Goal: Information Seeking & Learning: Learn about a topic

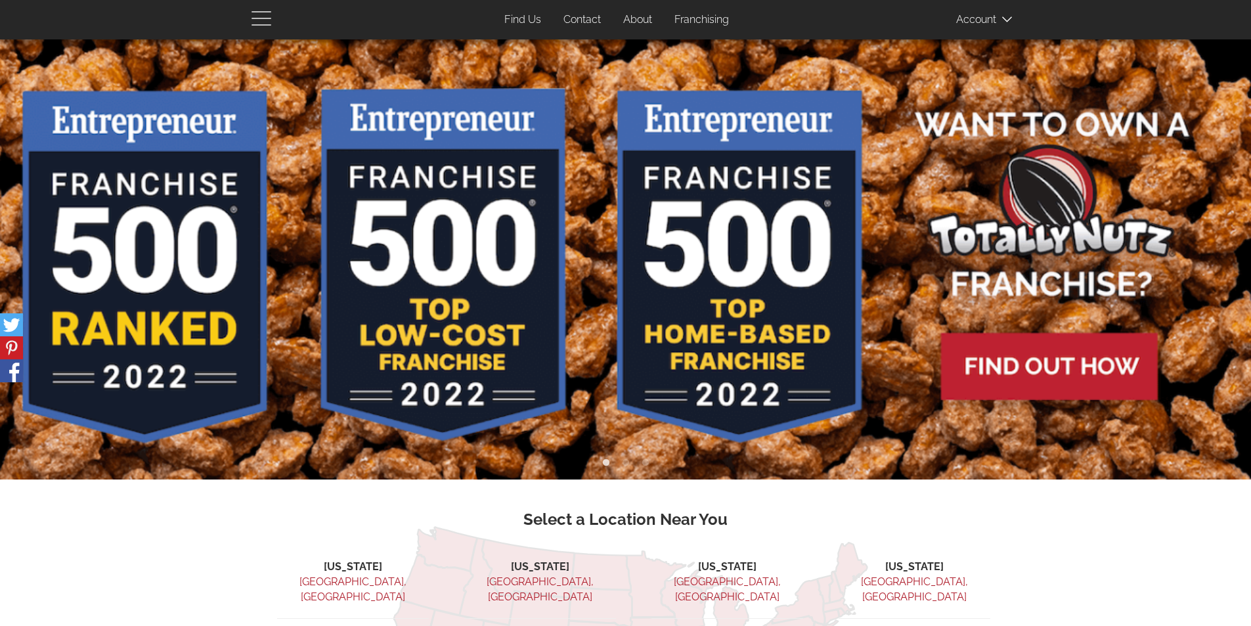
click at [265, 24] on span "button" at bounding box center [262, 24] width 20 height 1
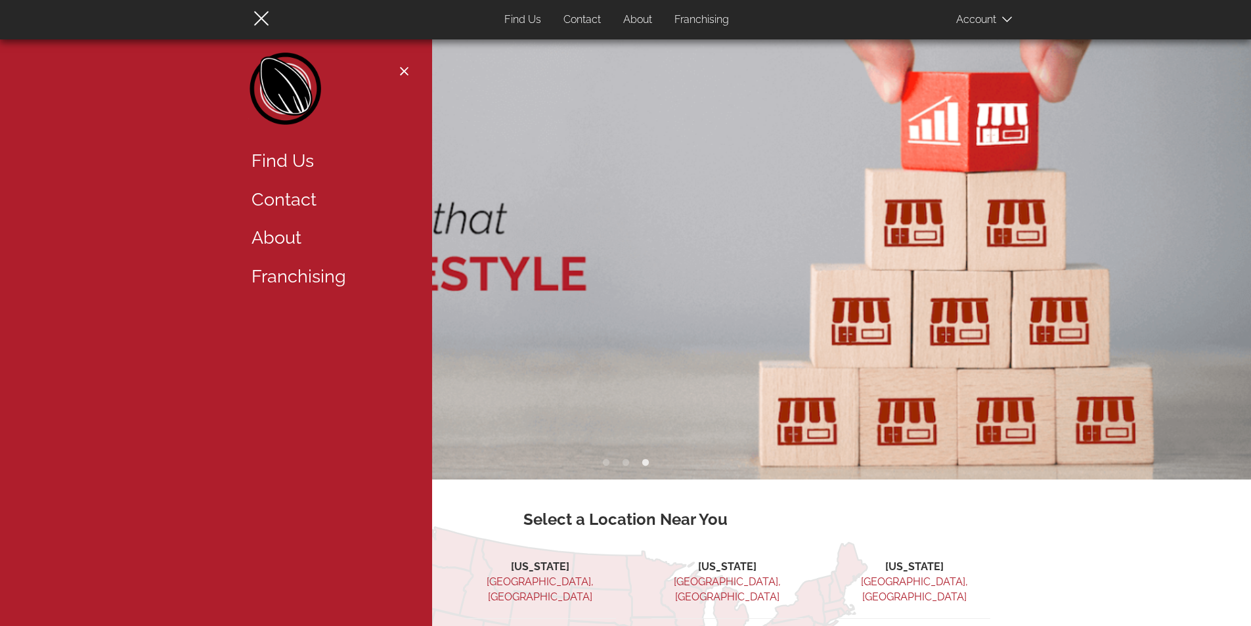
click at [513, 329] on img at bounding box center [625, 259] width 1251 height 440
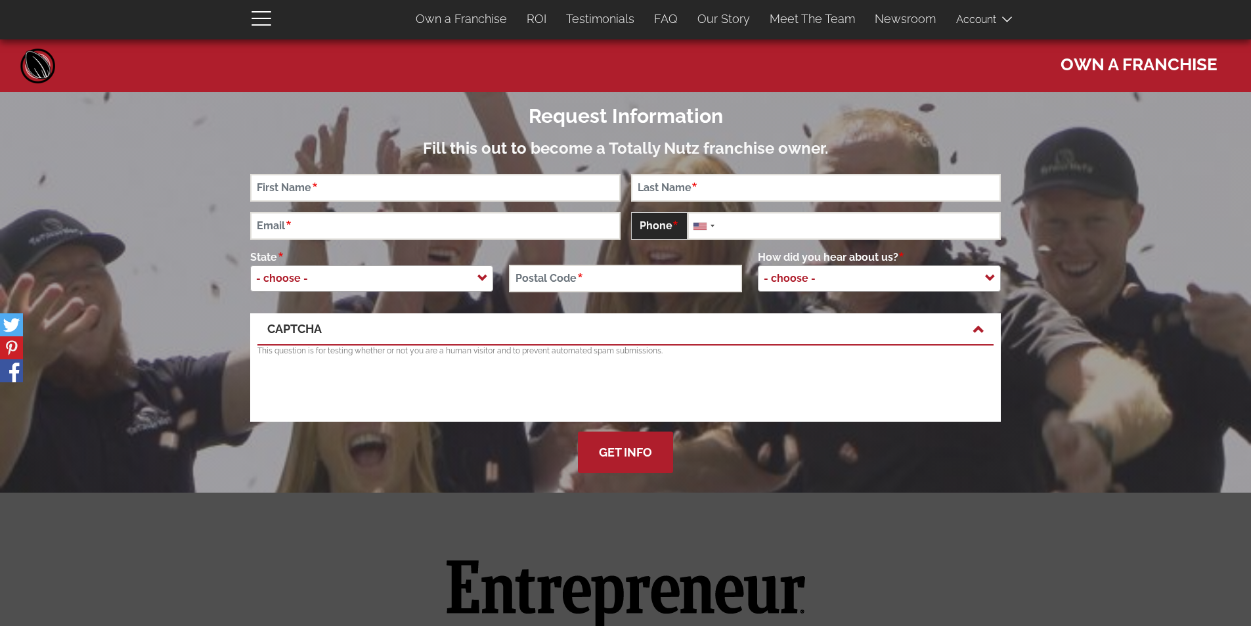
click at [1001, 23] on span at bounding box center [989, 19] width 66 height 26
click at [1068, 13] on header "User account menu Account Log In 0 items Franchise Section Own a Franchise ROI …" at bounding box center [625, 19] width 1251 height 39
